Goal: Check status

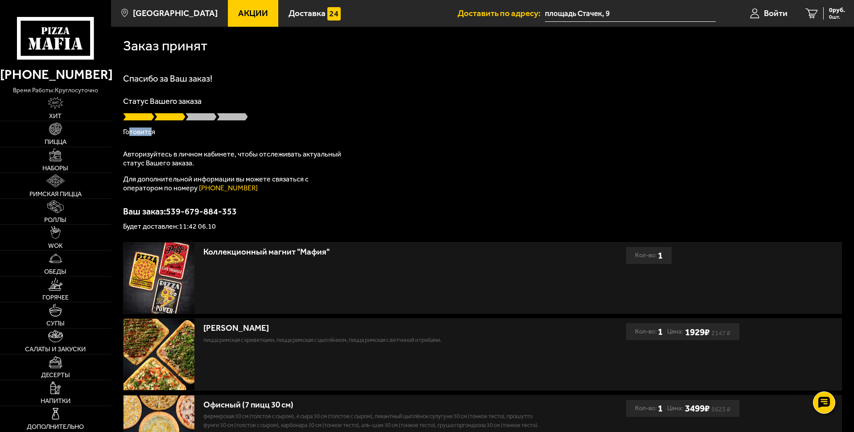
drag, startPoint x: 129, startPoint y: 131, endPoint x: 151, endPoint y: 133, distance: 21.9
click at [151, 133] on p "Готовится" at bounding box center [482, 131] width 719 height 7
drag, startPoint x: 219, startPoint y: 181, endPoint x: 276, endPoint y: 181, distance: 56.6
click at [276, 181] on p "Для дополнительной информации вы можете связаться с оператором по номеру [PHONE…" at bounding box center [234, 184] width 223 height 18
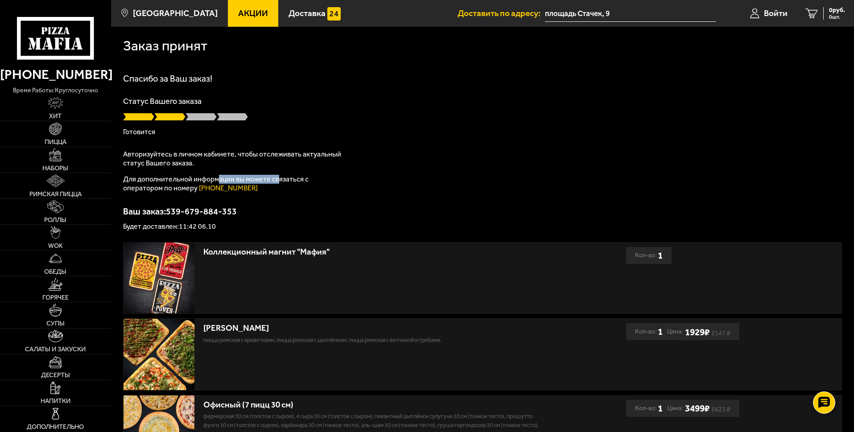
click at [276, 181] on p "Для дополнительной информации вы можете связаться с оператором по номеру [PHONE…" at bounding box center [234, 184] width 223 height 18
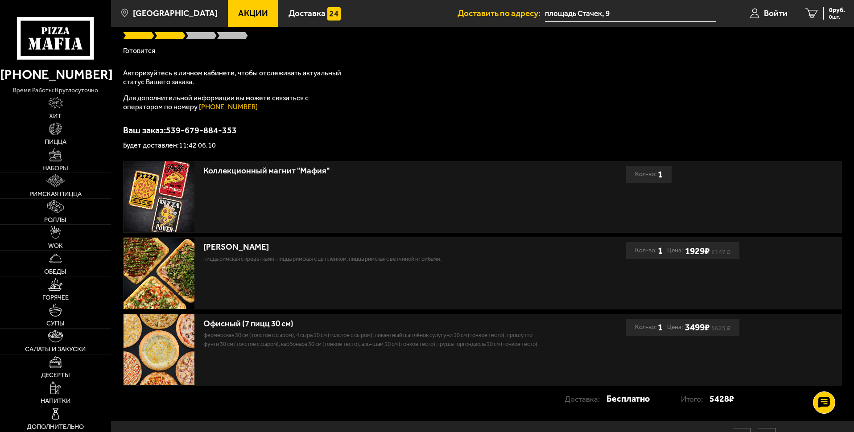
scroll to position [128, 0]
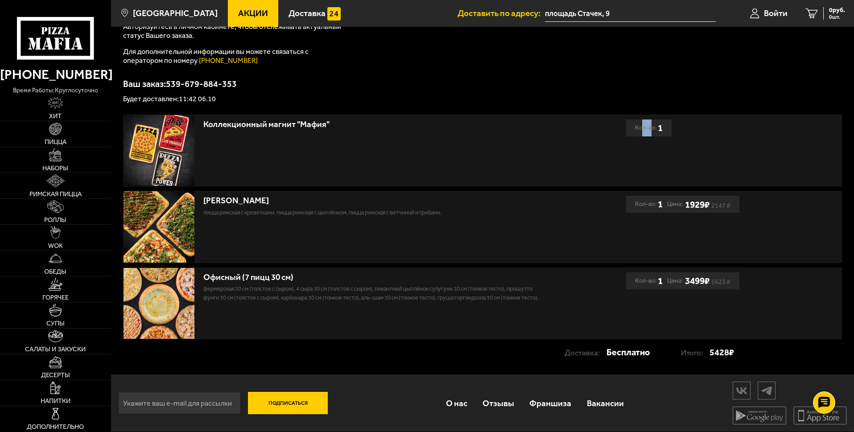
drag, startPoint x: 641, startPoint y: 126, endPoint x: 652, endPoint y: 126, distance: 11.2
click at [652, 126] on div "Кол-во: 1" at bounding box center [649, 128] width 28 height 17
drag, startPoint x: 240, startPoint y: 296, endPoint x: 277, endPoint y: 296, distance: 37.9
click at [277, 296] on p "Фермерская 30 см (толстое с сыром), 4 сыра 30 см (толстое с сыром), Пикантный ц…" at bounding box center [371, 294] width 337 height 18
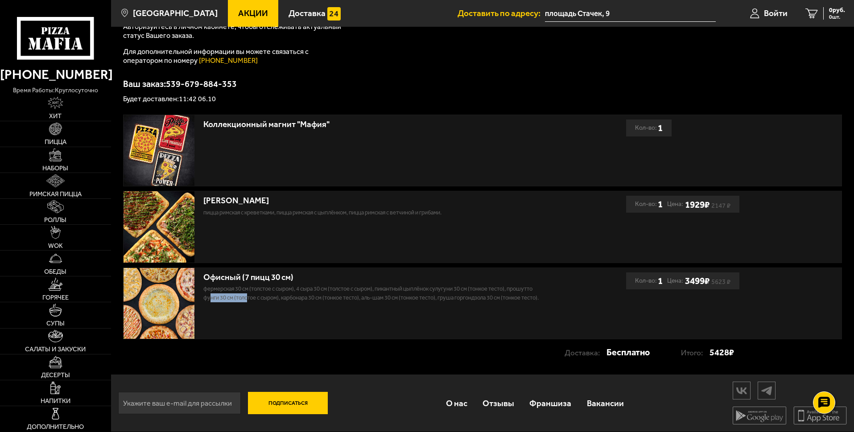
click at [277, 296] on p "Фермерская 30 см (толстое с сыром), 4 сыра 30 см (толстое с сыром), Пикантный ц…" at bounding box center [371, 294] width 337 height 18
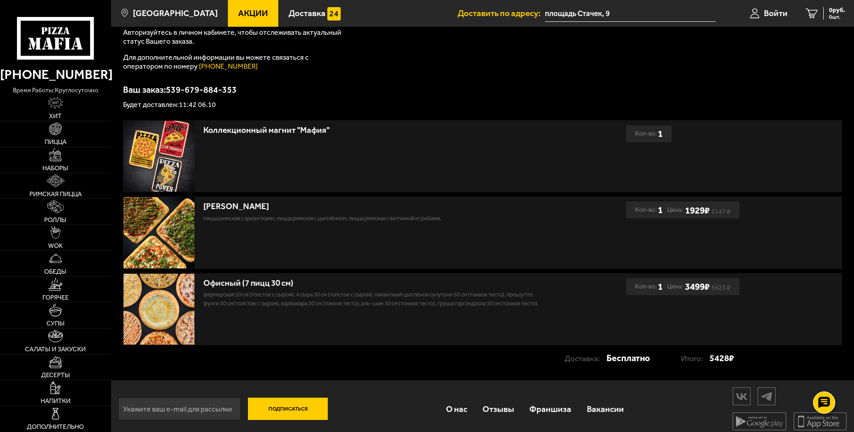
scroll to position [0, 0]
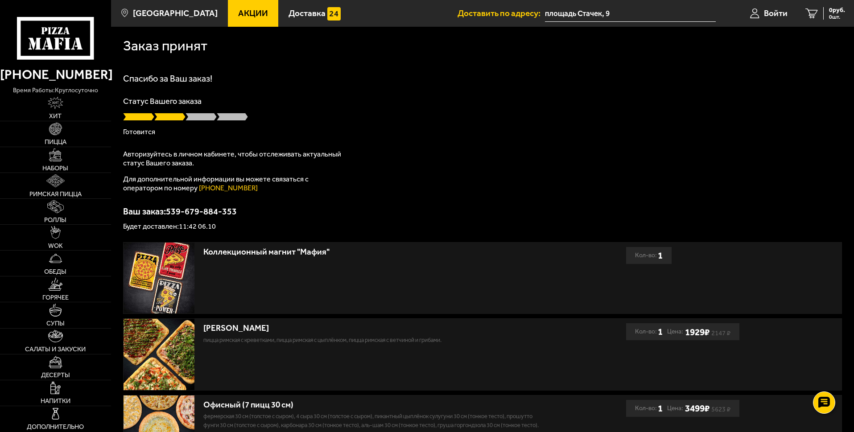
drag, startPoint x: 192, startPoint y: 119, endPoint x: 208, endPoint y: 118, distance: 16.1
click at [208, 118] on span at bounding box center [201, 116] width 31 height 9
click at [199, 120] on div at bounding box center [482, 116] width 719 height 9
drag, startPoint x: 203, startPoint y: 179, endPoint x: 237, endPoint y: 175, distance: 34.1
click at [237, 175] on p "Для дополнительной информации вы можете связаться с оператором по номеру (812) …" at bounding box center [234, 184] width 223 height 18
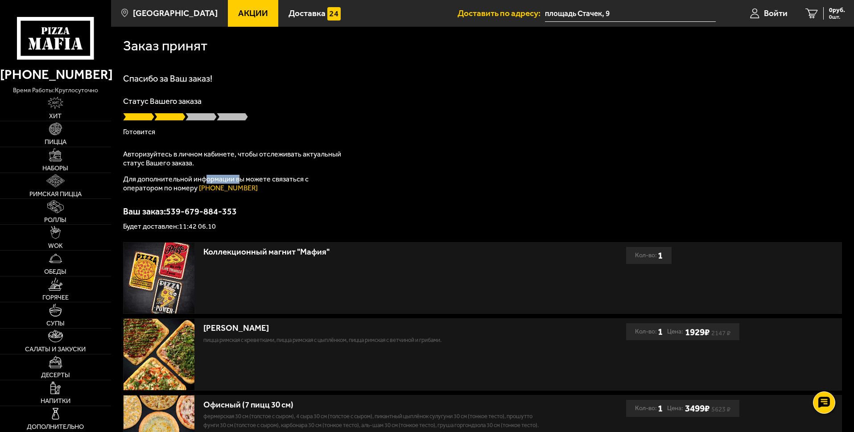
click at [237, 175] on p "Для дополнительной информации вы можете связаться с оператором по номеру (812) …" at bounding box center [234, 184] width 223 height 18
drag, startPoint x: 173, startPoint y: 212, endPoint x: 239, endPoint y: 214, distance: 66.0
click at [239, 214] on p "Ваш заказ: 539-679-884-353" at bounding box center [482, 211] width 719 height 9
drag, startPoint x: 237, startPoint y: 212, endPoint x: 168, endPoint y: 213, distance: 69.1
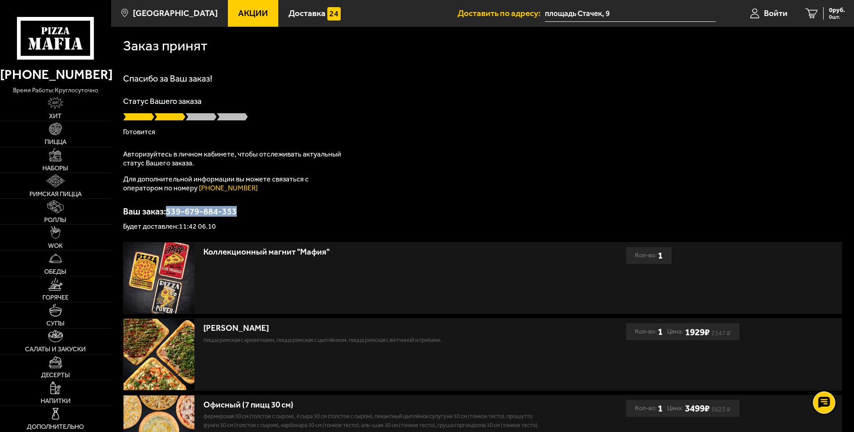
click at [168, 213] on p "Ваш заказ: 539-679-884-353" at bounding box center [482, 211] width 719 height 9
copy p "539-679-884-353"
click at [231, 207] on p "Ваш заказ: 539-679-884-353" at bounding box center [482, 211] width 719 height 9
drag, startPoint x: 145, startPoint y: 134, endPoint x: 161, endPoint y: 135, distance: 17.0
click at [161, 135] on p "Готовится" at bounding box center [482, 131] width 719 height 7
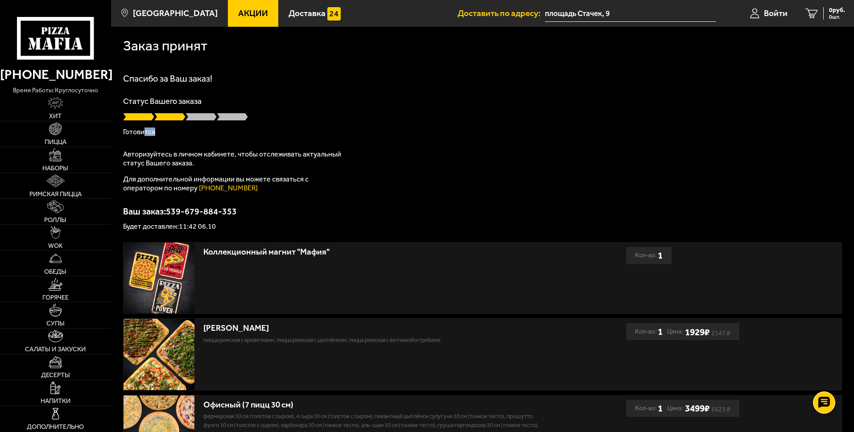
drag, startPoint x: 161, startPoint y: 135, endPoint x: 162, endPoint y: 142, distance: 7.2
click at [162, 135] on p "Готовится" at bounding box center [482, 131] width 719 height 7
drag, startPoint x: 162, startPoint y: 158, endPoint x: 294, endPoint y: 157, distance: 132.0
click at [294, 157] on p "Авторизуйтесь в личном кабинете, чтобы отслеживать актуальный статус Вашего зак…" at bounding box center [234, 159] width 223 height 18
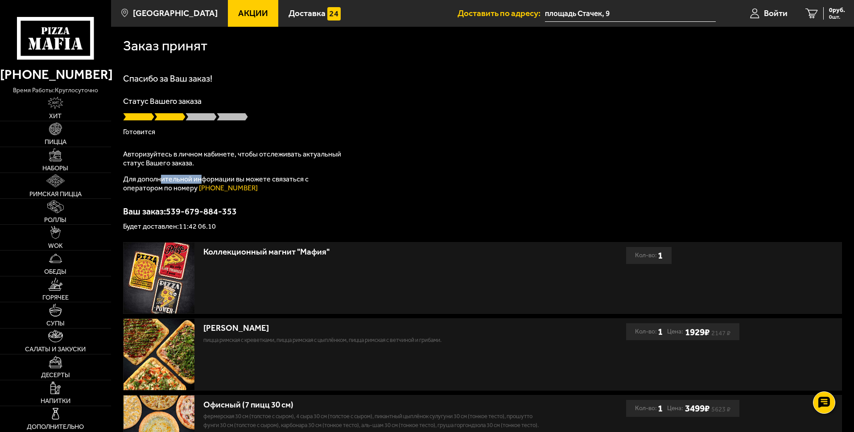
drag, startPoint x: 162, startPoint y: 178, endPoint x: 201, endPoint y: 178, distance: 38.4
click at [201, 178] on p "Для дополнительной информации вы можете связаться с оператором по номеру (812) …" at bounding box center [234, 184] width 223 height 18
drag, startPoint x: 169, startPoint y: 211, endPoint x: 243, endPoint y: 207, distance: 73.8
click at [243, 207] on div "Спасибо за Ваш заказ! Статус Вашего заказа Готовится Авторизуйтесь в личном каб…" at bounding box center [482, 152] width 719 height 156
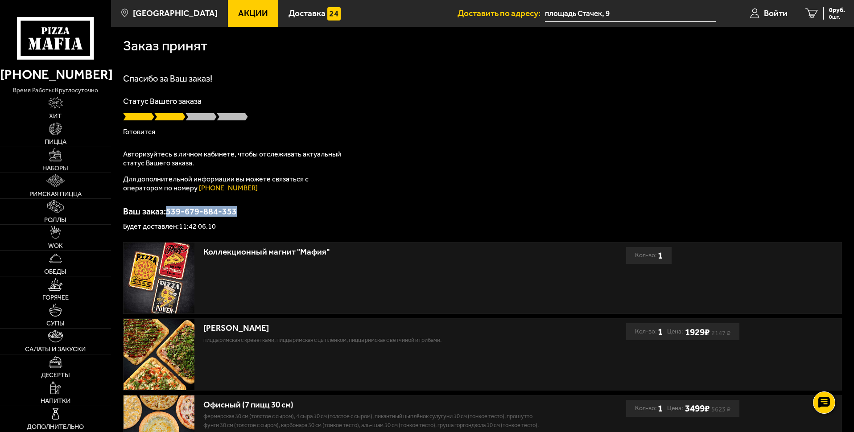
copy p "539-679-884-353"
click at [278, 122] on div "Статус Вашего заказа Готовится" at bounding box center [482, 116] width 719 height 38
click at [281, 211] on p "Ваш заказ: 539-679-884-353" at bounding box center [482, 211] width 719 height 9
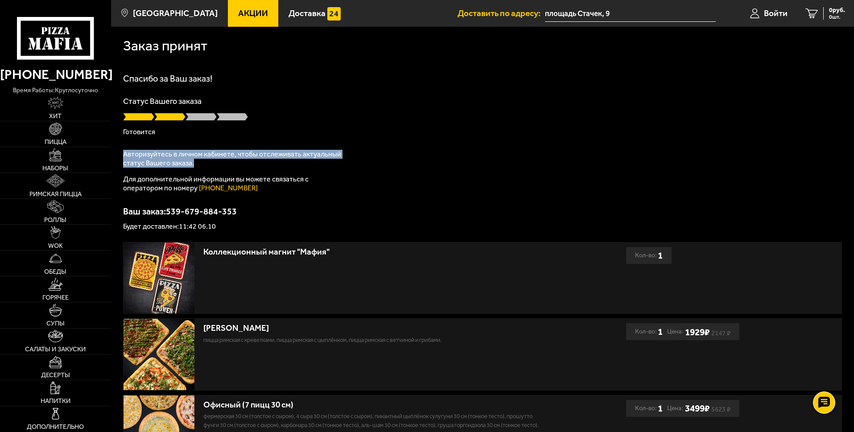
drag, startPoint x: 124, startPoint y: 150, endPoint x: 199, endPoint y: 165, distance: 76.7
click at [199, 165] on p "Авторизуйтесь в личном кабинете, чтобы отслеживать актуальный статус Вашего зак…" at bounding box center [234, 159] width 223 height 18
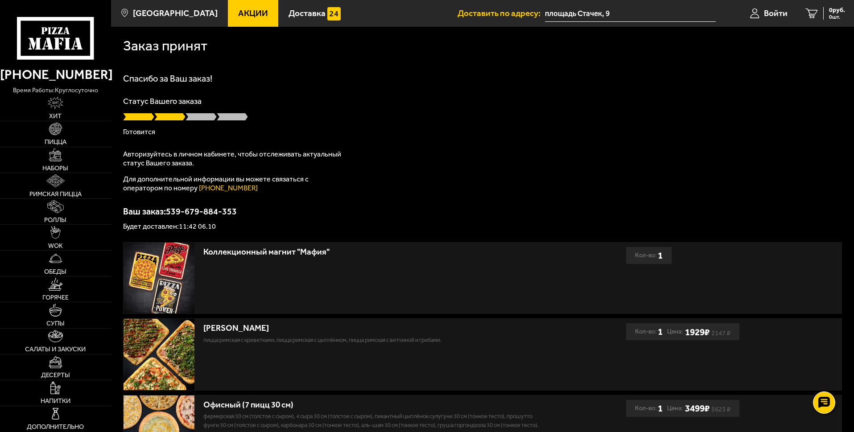
click at [194, 220] on div "Ваш заказ: 539-679-884-353 Будет доставлен: 11:42 06.10" at bounding box center [482, 218] width 719 height 23
drag, startPoint x: 224, startPoint y: 229, endPoint x: 133, endPoint y: 223, distance: 91.6
click at [133, 223] on p "Будет доставлен: 11:42 06.10" at bounding box center [482, 226] width 719 height 7
drag, startPoint x: 128, startPoint y: 99, endPoint x: 244, endPoint y: 137, distance: 121.0
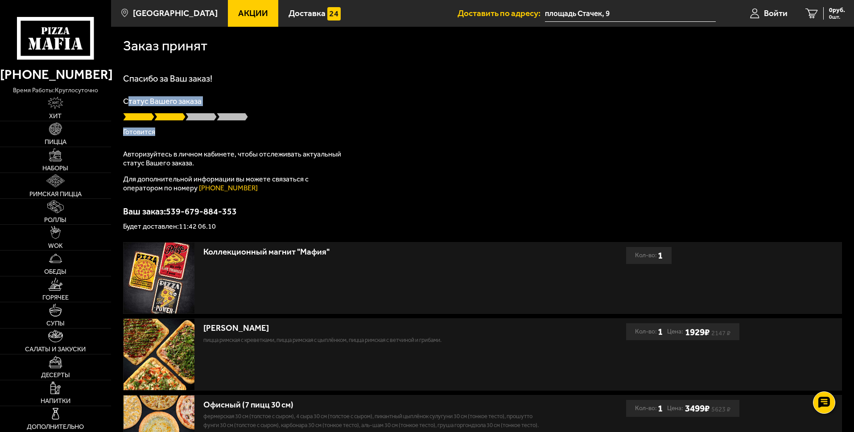
click at [244, 137] on div "Спасибо за Ваш заказ! Статус Вашего заказа Готовится Авторизуйтесь в личном каб…" at bounding box center [482, 152] width 719 height 156
click at [280, 127] on div "Статус Вашего заказа Готовится" at bounding box center [482, 116] width 719 height 38
drag, startPoint x: 131, startPoint y: 94, endPoint x: 216, endPoint y: 107, distance: 86.3
click at [216, 107] on div "Спасибо за Ваш заказ! Статус Вашего заказа Готовится Авторизуйтесь в личном каб…" at bounding box center [482, 152] width 719 height 156
click at [221, 158] on p "Авторизуйтесь в личном кабинете, чтобы отслеживать актуальный статус Вашего зак…" at bounding box center [234, 159] width 223 height 18
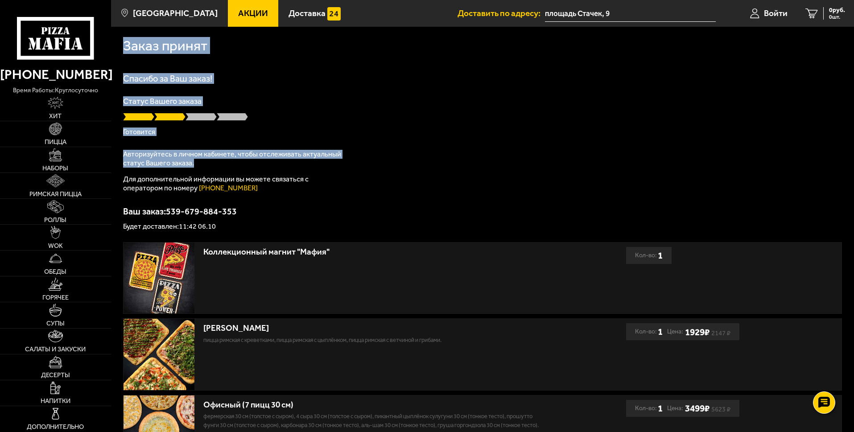
drag, startPoint x: 199, startPoint y: 167, endPoint x: 123, endPoint y: 49, distance: 140.5
click at [123, 49] on div "Заказ принят Спасибо за Ваш заказ! Статус Вашего заказа Готовится Авторизуйтесь…" at bounding box center [482, 264] width 743 height 475
click at [123, 49] on h1 "Заказ принят" at bounding box center [165, 46] width 84 height 14
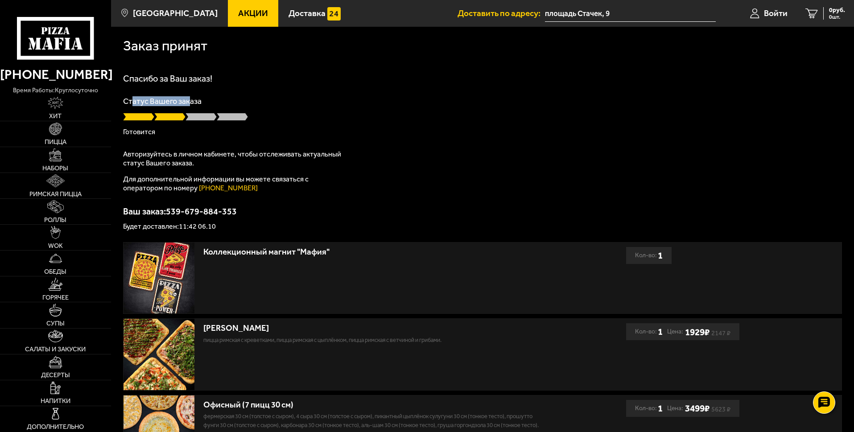
drag, startPoint x: 133, startPoint y: 102, endPoint x: 189, endPoint y: 105, distance: 55.8
click at [189, 105] on p "Статус Вашего заказа" at bounding box center [482, 101] width 719 height 8
drag, startPoint x: 238, startPoint y: 212, endPoint x: 169, endPoint y: 209, distance: 68.8
click at [169, 209] on p "Ваш заказ: 539-679-884-353" at bounding box center [482, 211] width 719 height 9
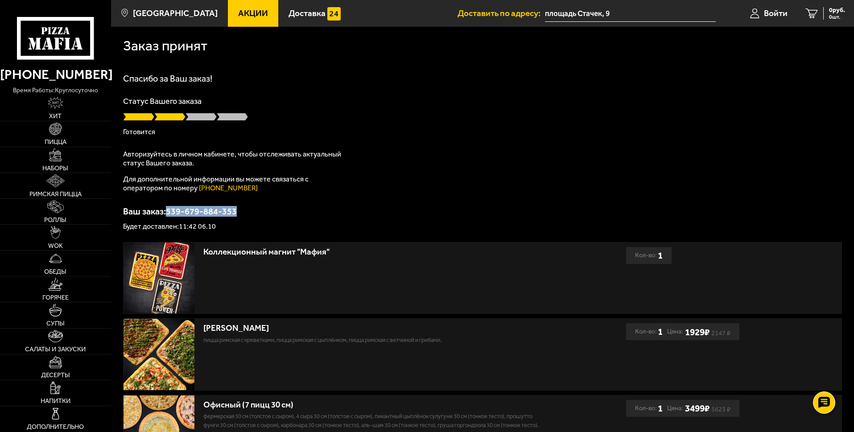
click at [169, 211] on p "Ваш заказ: 539-679-884-353" at bounding box center [482, 211] width 719 height 9
drag, startPoint x: 168, startPoint y: 212, endPoint x: 237, endPoint y: 215, distance: 68.7
click at [237, 215] on p "Ваш заказ: 539-679-884-353" at bounding box center [482, 211] width 719 height 9
drag, startPoint x: 237, startPoint y: 212, endPoint x: 169, endPoint y: 213, distance: 67.8
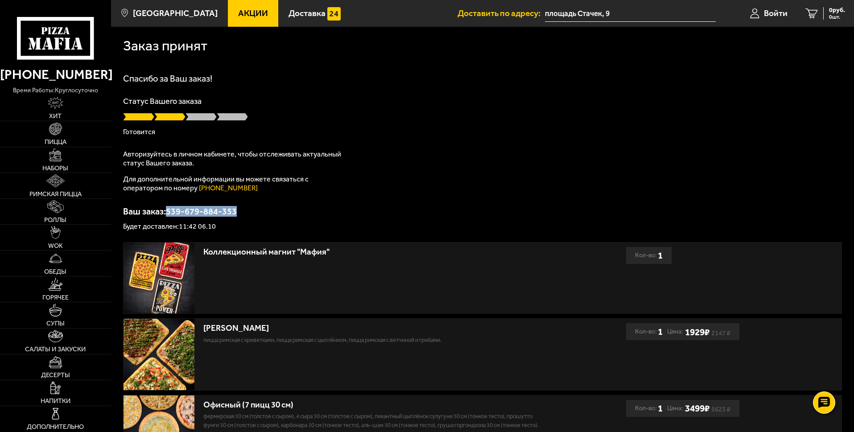
click at [169, 213] on p "Ваш заказ: 539-679-884-353" at bounding box center [482, 211] width 719 height 9
click at [180, 193] on div "Спасибо за Ваш заказ! Статус Вашего заказа Готовится Авторизуйтесь в личном каб…" at bounding box center [482, 152] width 719 height 156
drag, startPoint x: 185, startPoint y: 228, endPoint x: 218, endPoint y: 228, distance: 33.0
click at [218, 228] on p "Будет доставлен: 11:42 06.10" at bounding box center [482, 226] width 719 height 7
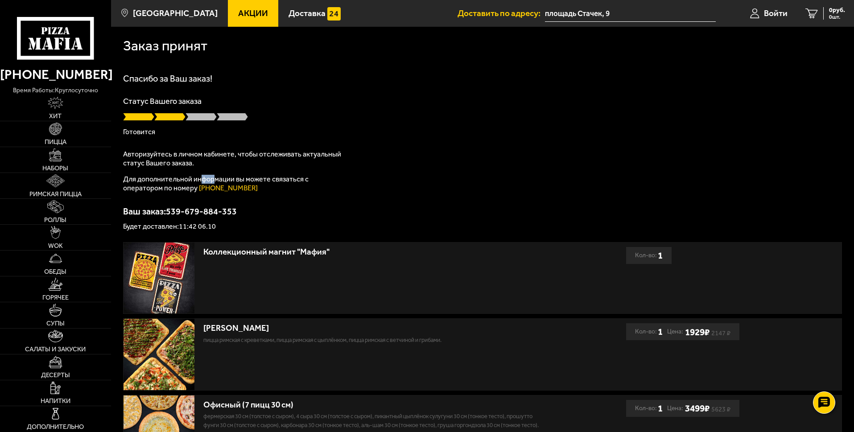
drag, startPoint x: 202, startPoint y: 178, endPoint x: 233, endPoint y: 187, distance: 33.0
click at [233, 187] on p "Для дополнительной информации вы можете связаться с оператором по номеру (812) …" at bounding box center [234, 184] width 223 height 18
click at [231, 173] on div "Авторизуйтесь в личном кабинете, чтобы отслеживать актуальный статус Вашего зак…" at bounding box center [234, 171] width 223 height 43
